Goal: Communication & Community: Participate in discussion

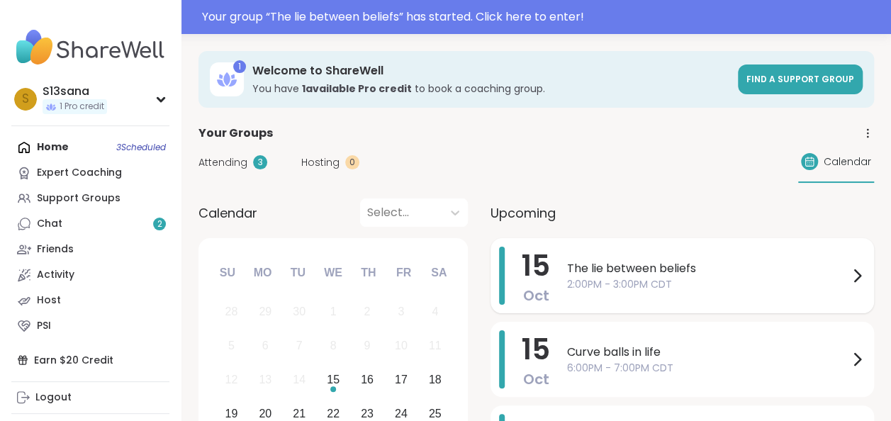
click at [611, 274] on span "The lie between beliefs" at bounding box center [707, 268] width 281 height 17
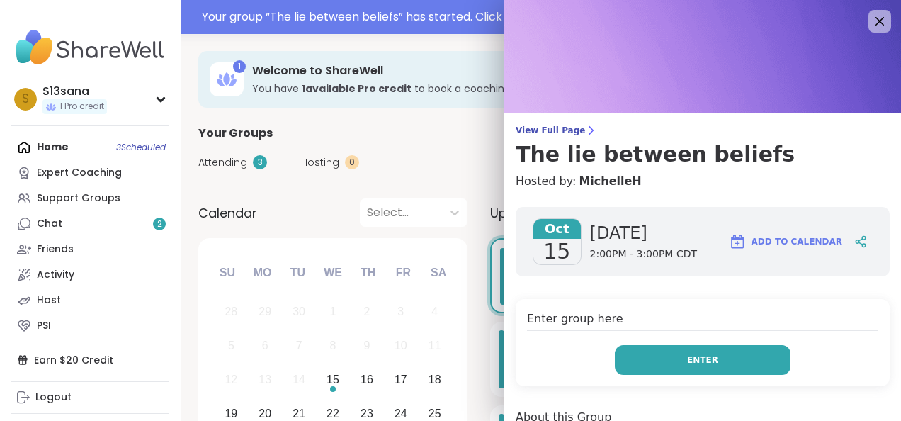
click at [668, 364] on button "Enter" at bounding box center [703, 360] width 176 height 30
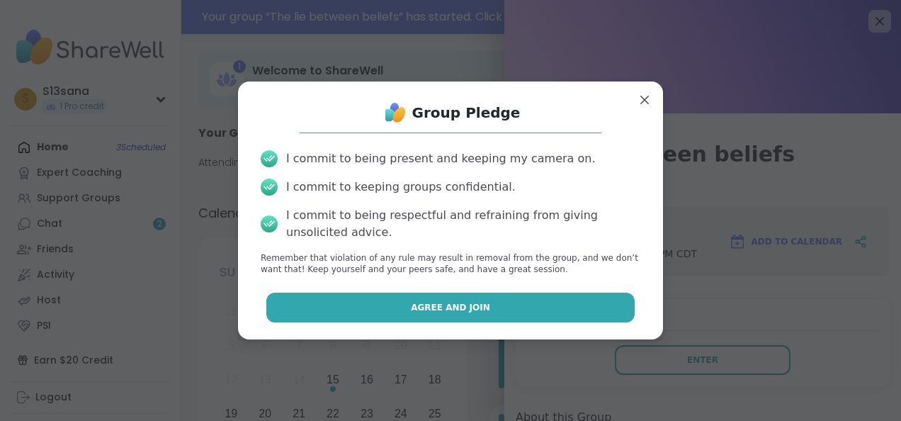
click at [497, 306] on button "Agree and Join" at bounding box center [450, 308] width 369 height 30
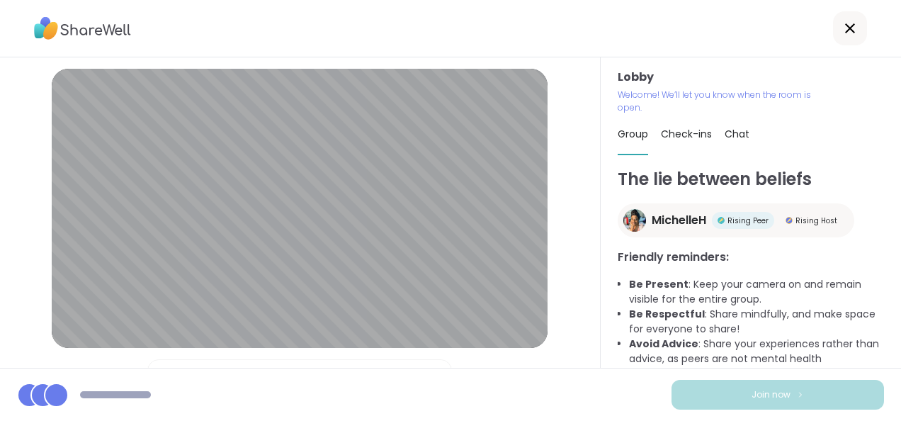
scroll to position [148, 0]
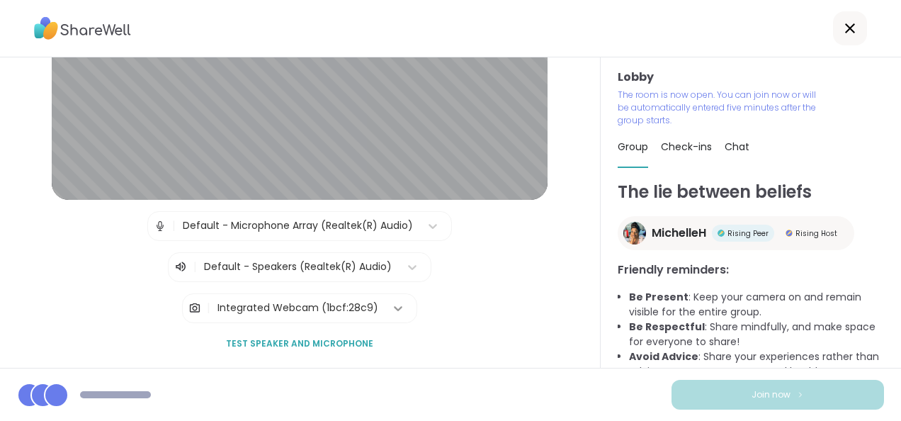
click at [391, 310] on icon at bounding box center [398, 308] width 14 height 14
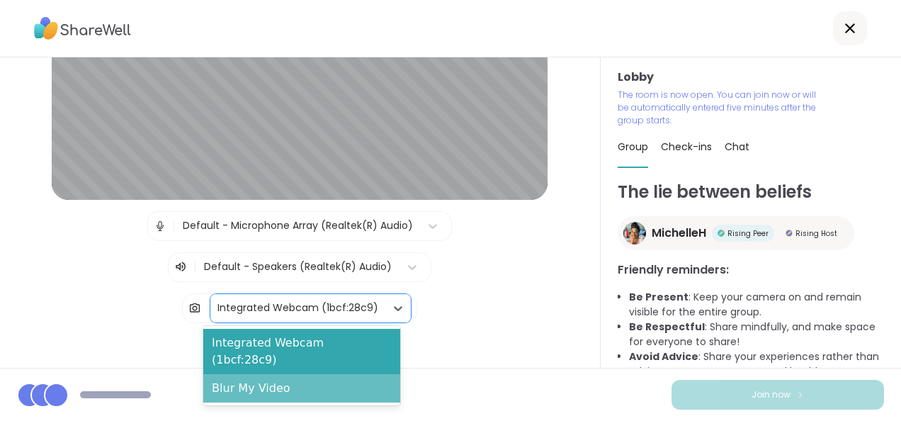
click at [317, 374] on div "Blur My Video" at bounding box center [301, 388] width 197 height 28
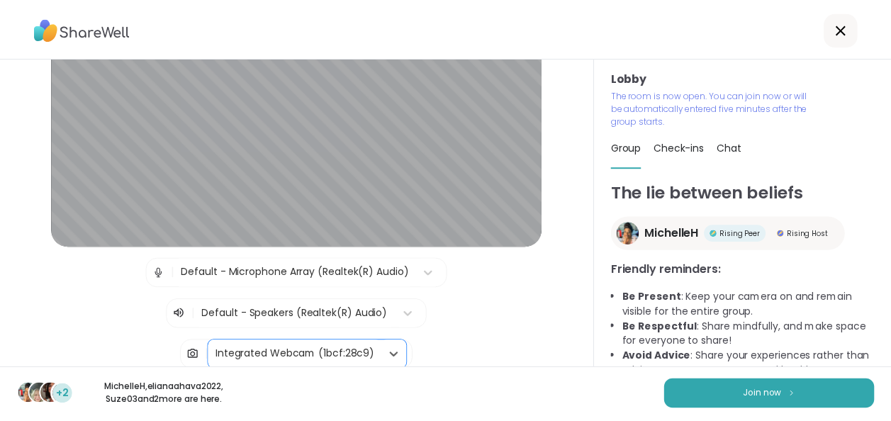
scroll to position [91, 0]
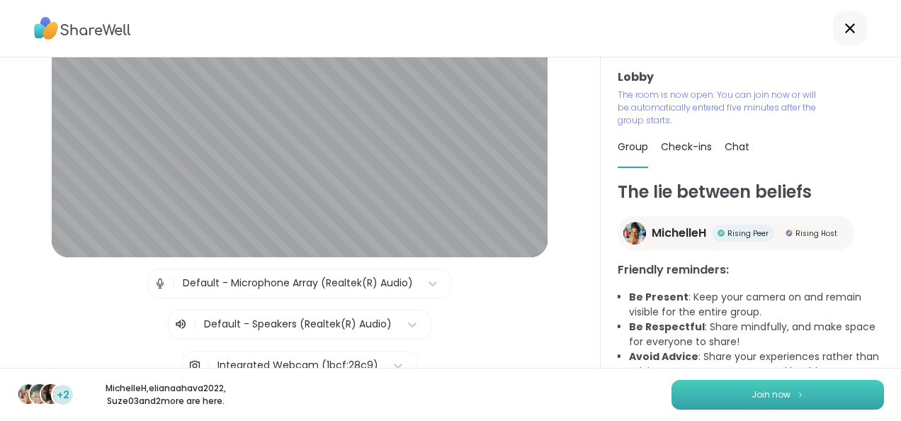
click at [752, 398] on span "Join now" at bounding box center [771, 394] width 39 height 13
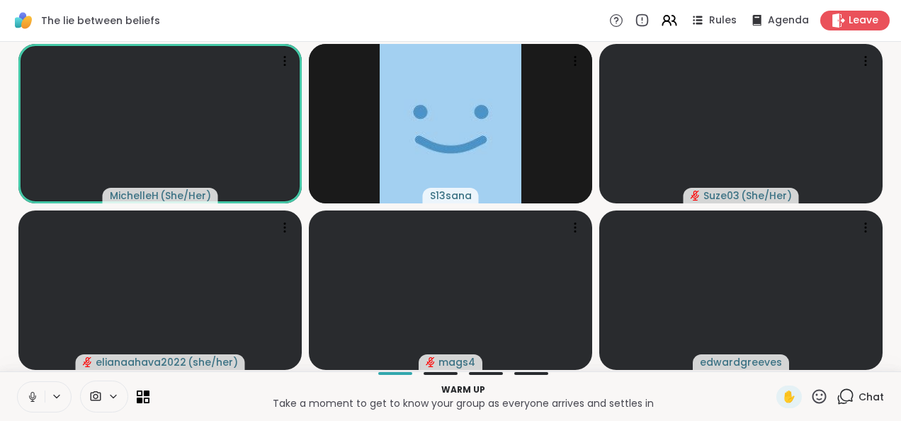
click at [33, 395] on icon at bounding box center [32, 396] width 13 height 13
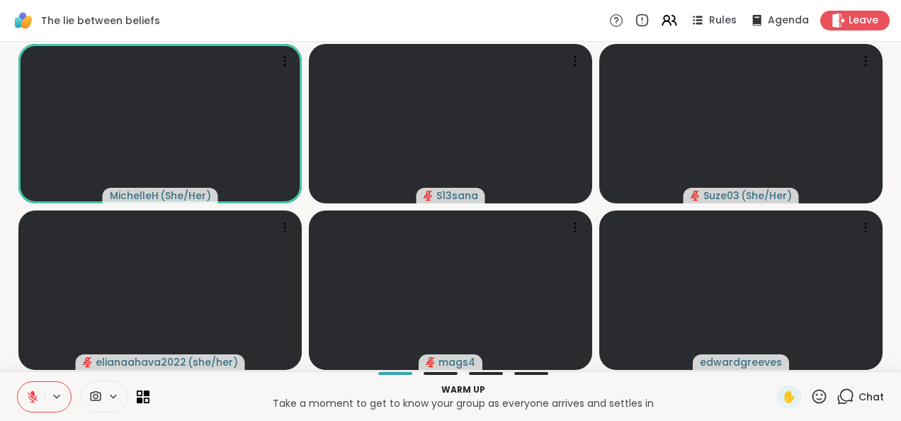
click at [890, 50] on html "The lie between beliefs Rules Agenda Leave MichelleH ( She/Her ) S13sana Suze03…" at bounding box center [450, 210] width 901 height 421
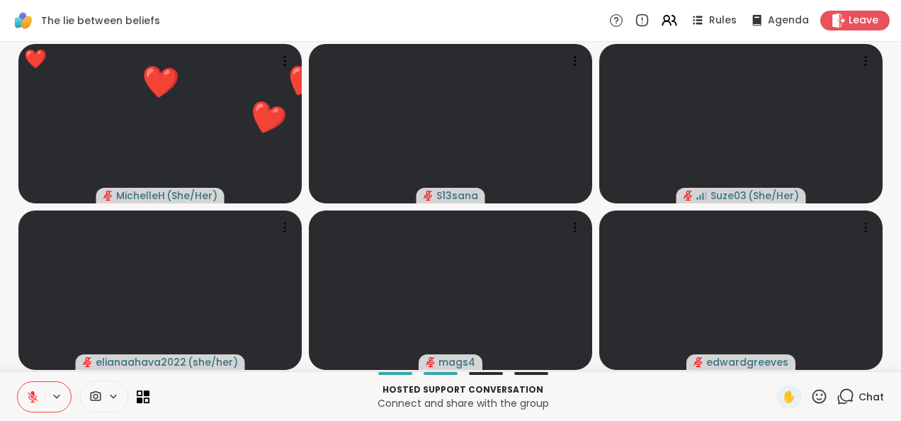
click at [34, 390] on button at bounding box center [31, 397] width 27 height 30
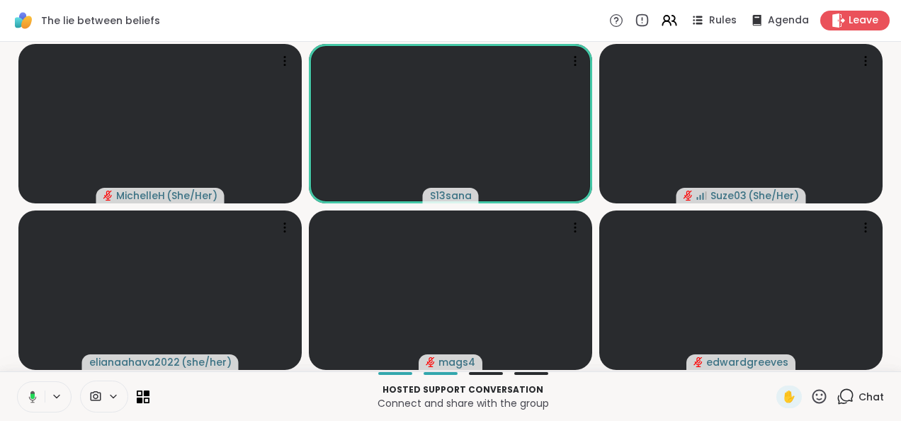
click at [34, 391] on icon at bounding box center [30, 396] width 13 height 13
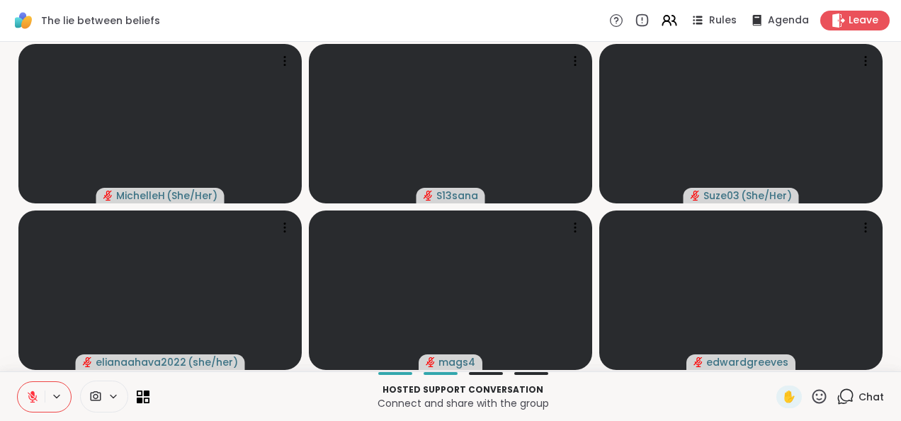
click at [27, 398] on icon at bounding box center [32, 396] width 13 height 13
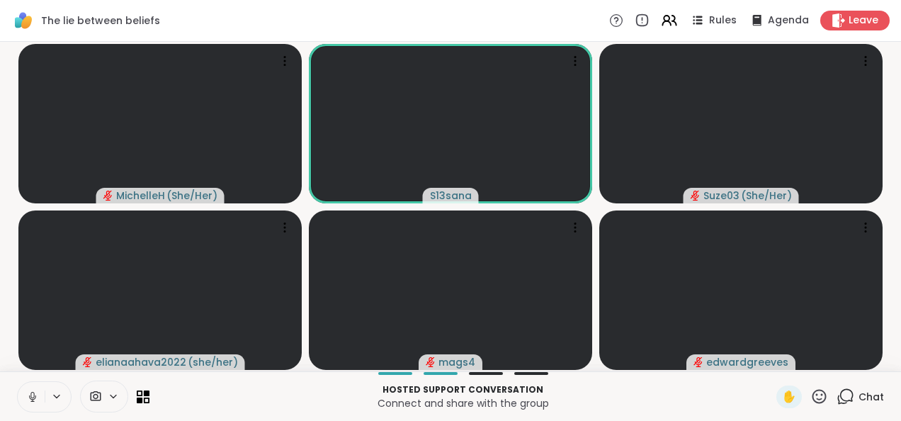
click at [30, 395] on icon at bounding box center [32, 396] width 13 height 13
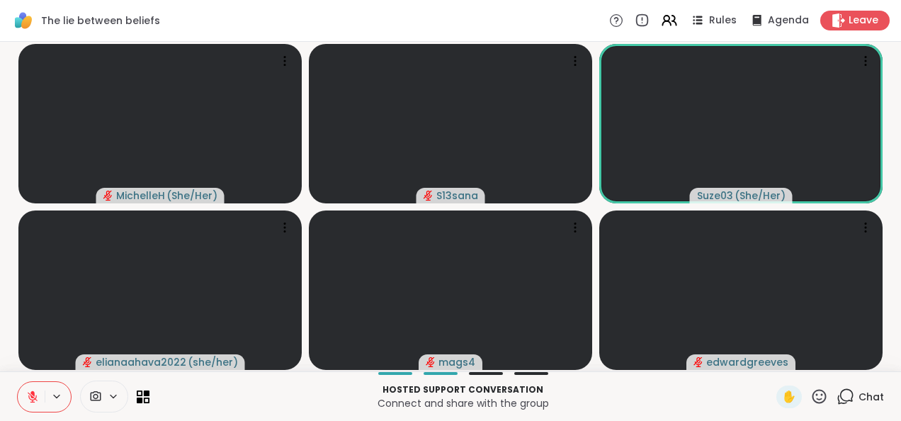
click at [26, 389] on button at bounding box center [31, 397] width 27 height 30
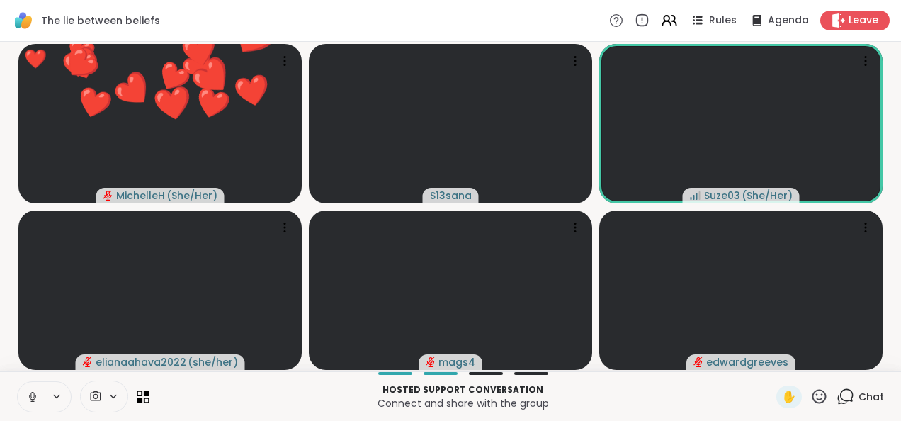
click at [31, 398] on icon at bounding box center [32, 396] width 13 height 13
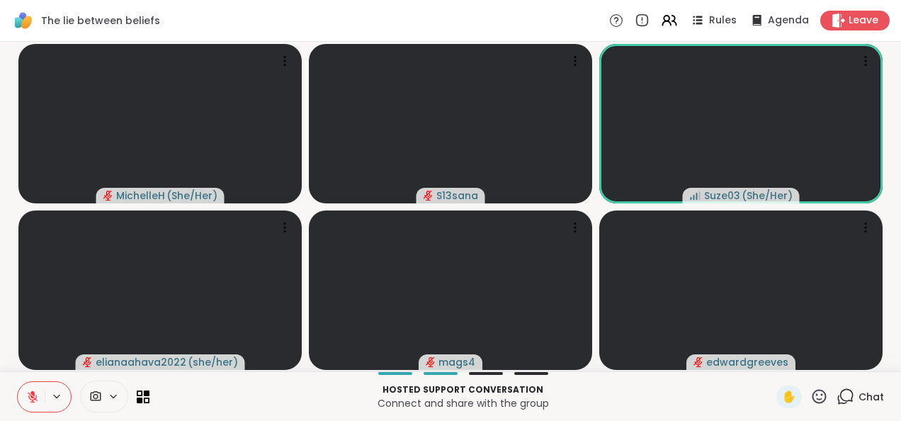
click at [31, 398] on icon at bounding box center [33, 397] width 10 height 10
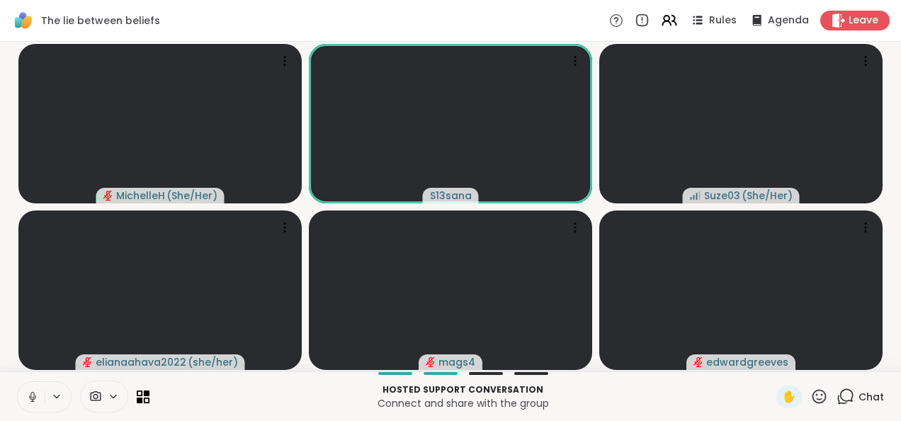
click at [33, 395] on icon at bounding box center [32, 396] width 13 height 13
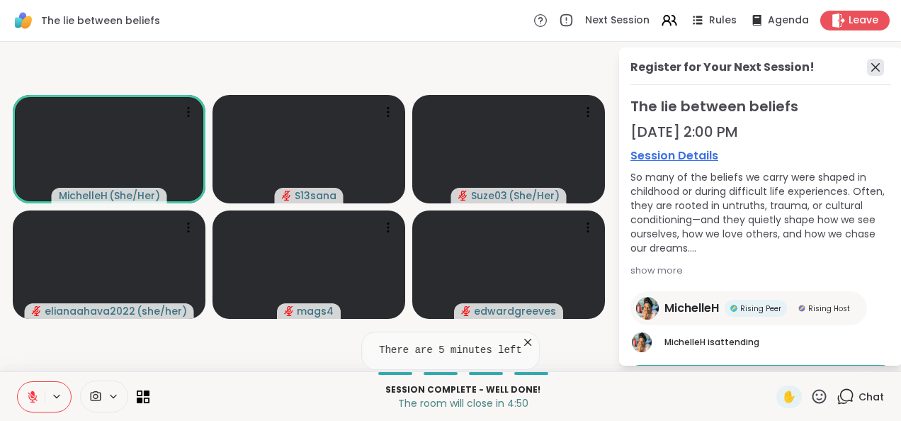
click at [867, 63] on icon at bounding box center [875, 67] width 17 height 17
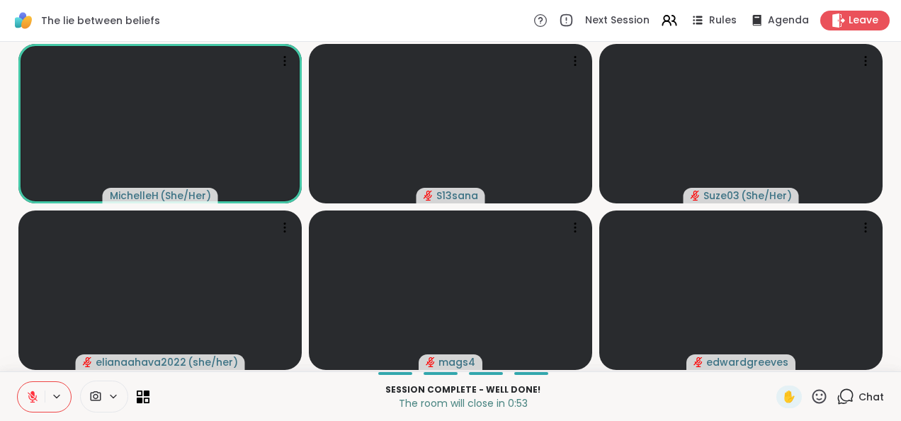
click at [32, 398] on icon at bounding box center [33, 397] width 10 height 10
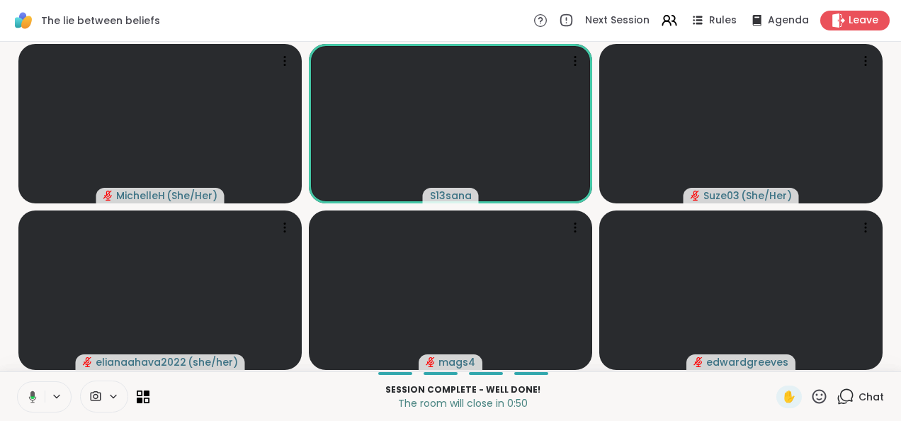
click at [32, 398] on icon at bounding box center [32, 397] width 4 height 3
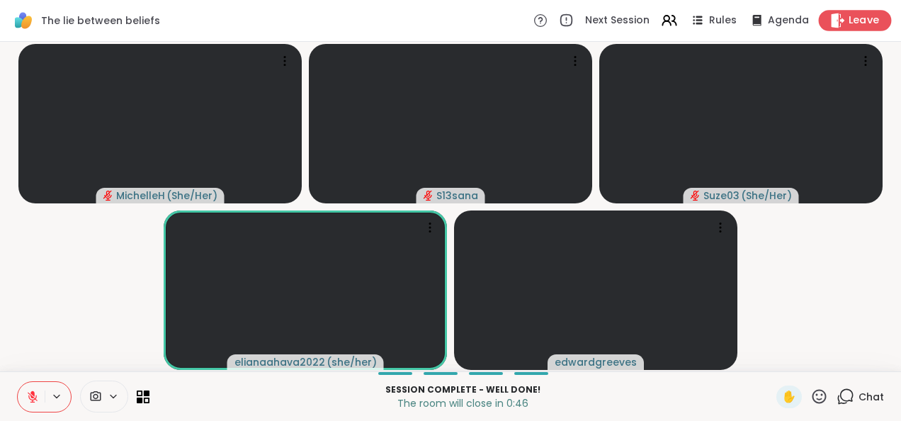
click at [836, 13] on div "Leave" at bounding box center [855, 20] width 73 height 21
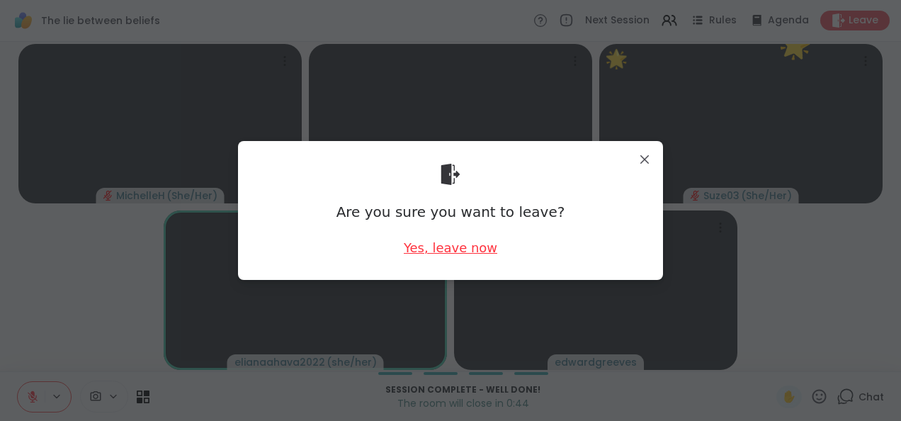
click at [465, 249] on div "Yes, leave now" at bounding box center [451, 248] width 94 height 18
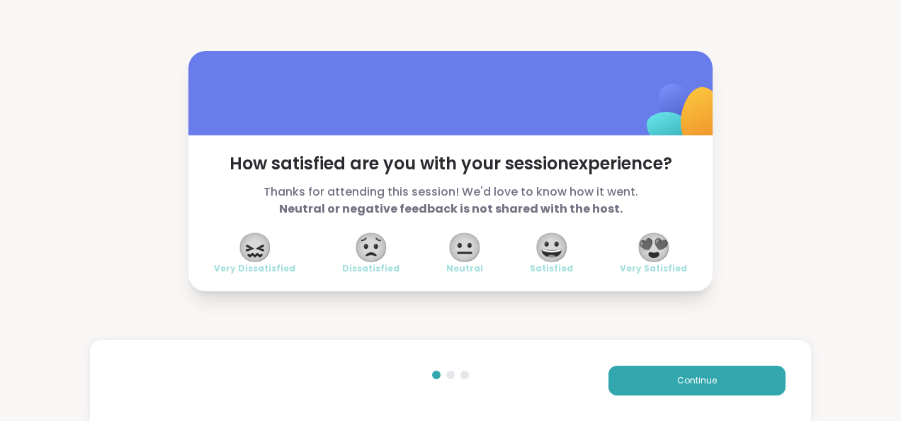
click at [655, 247] on span "😍" at bounding box center [653, 248] width 35 height 26
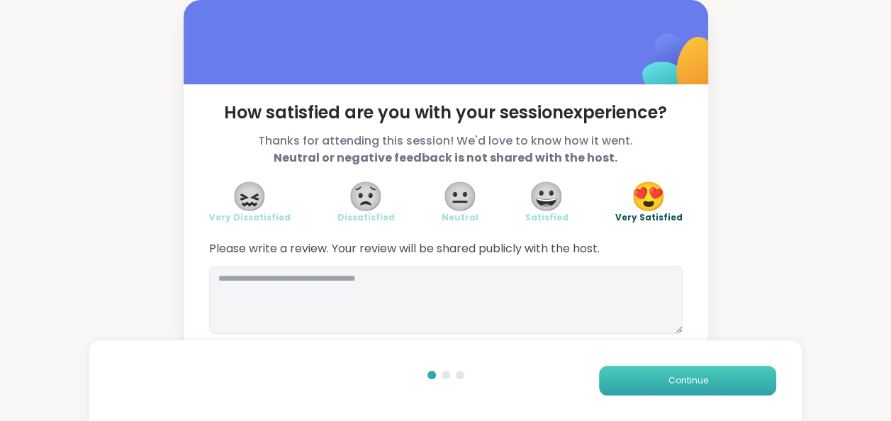
click at [670, 377] on span "Continue" at bounding box center [688, 380] width 40 height 13
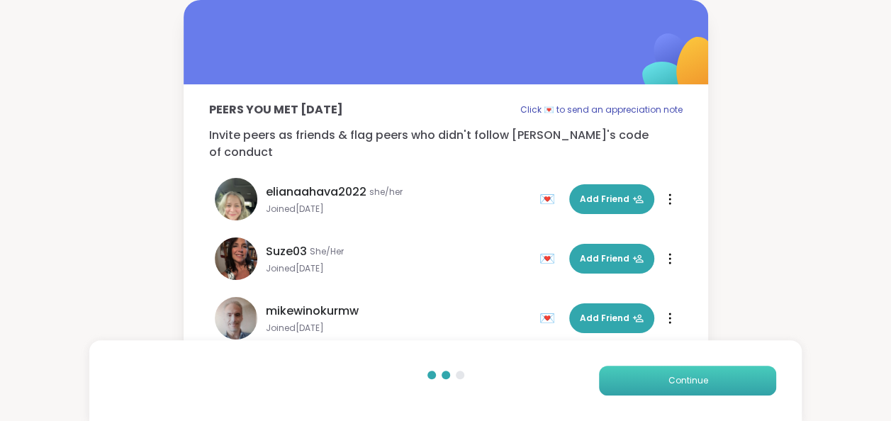
click at [670, 377] on span "Continue" at bounding box center [688, 380] width 40 height 13
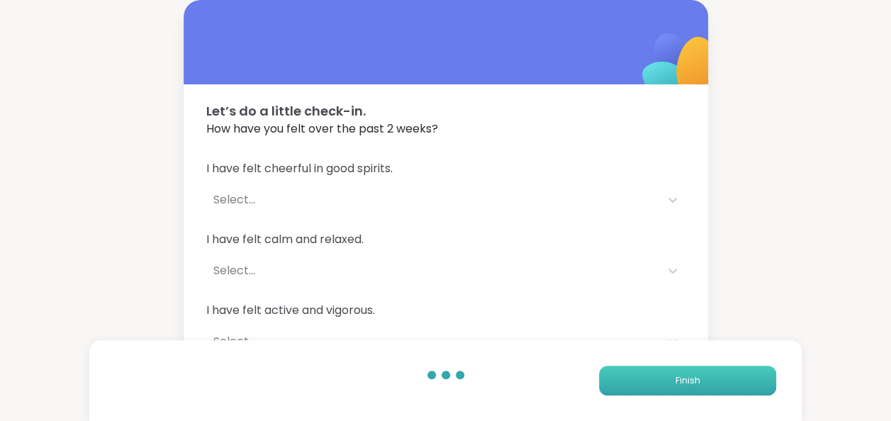
click at [670, 377] on button "Finish" at bounding box center [687, 381] width 177 height 30
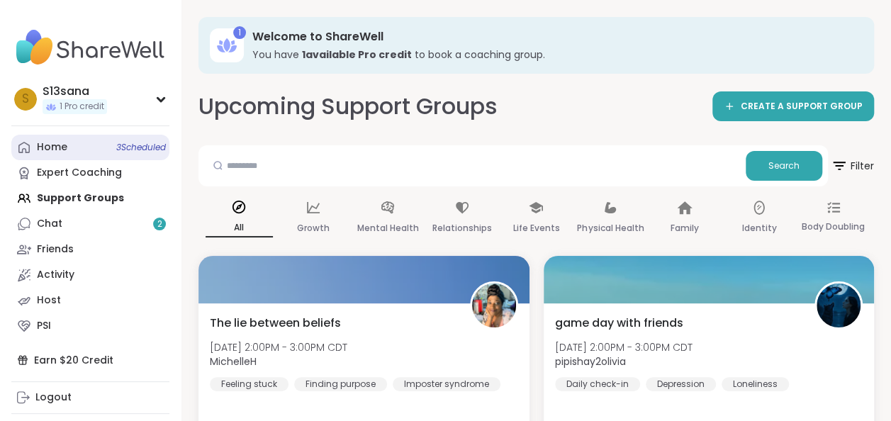
click at [129, 145] on span "3 Scheduled" at bounding box center [141, 147] width 50 height 11
